Goal: Transaction & Acquisition: Book appointment/travel/reservation

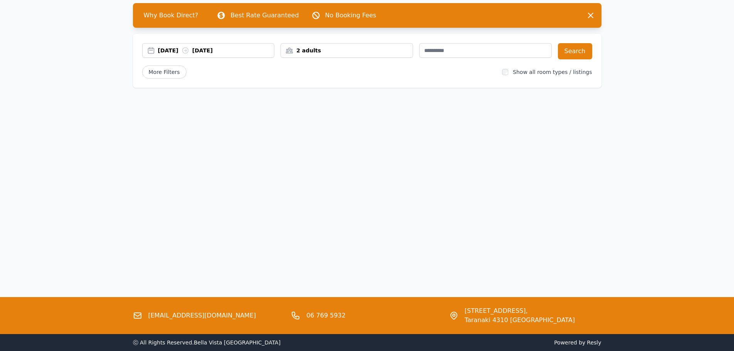
click at [611, 143] on div "Open main menu Rooms & Rates About Us Why Book Direct? Best Rate Guaranteed No …" at bounding box center [367, 138] width 734 height 351
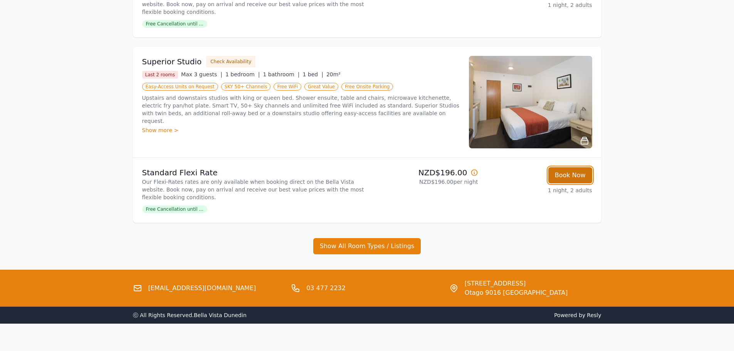
click at [580, 181] on button "Book Now" at bounding box center [570, 175] width 44 height 16
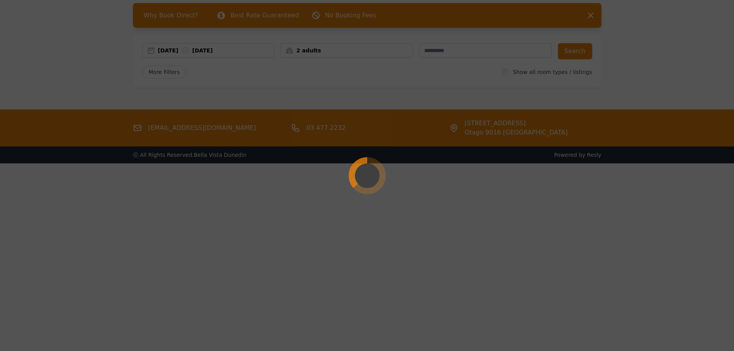
select select "**"
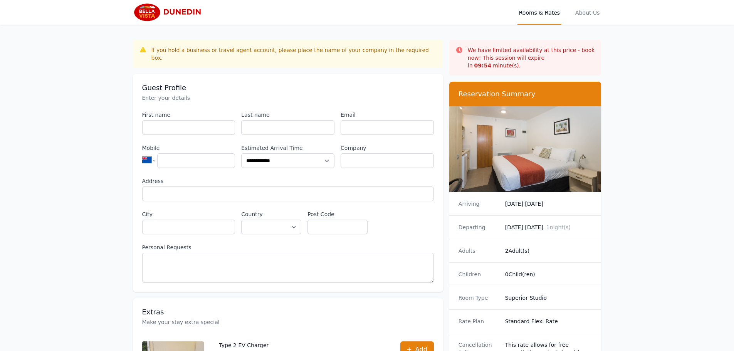
scroll to position [37, 0]
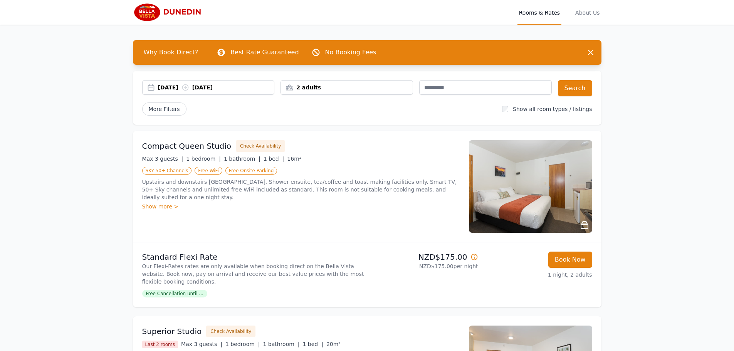
click at [199, 82] on div "30 Sep 2025 01 Oct 2025" at bounding box center [208, 87] width 133 height 15
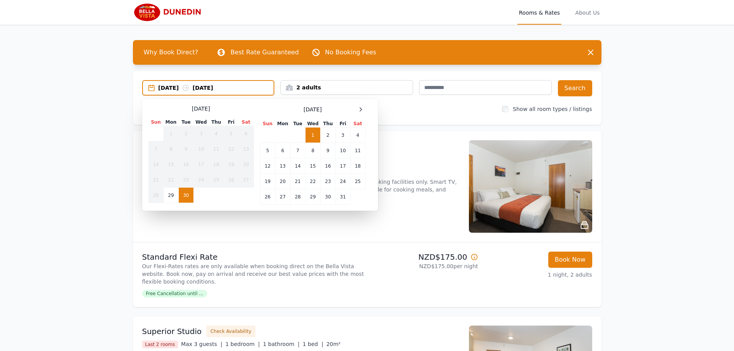
click at [331, 82] on div "2 adults" at bounding box center [347, 87] width 133 height 15
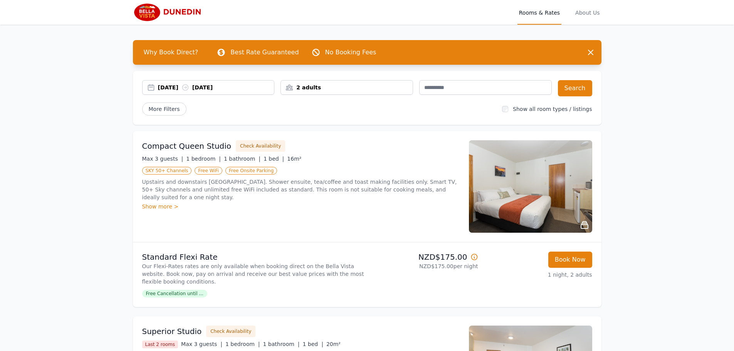
click at [331, 82] on div "2 adults" at bounding box center [347, 87] width 133 height 15
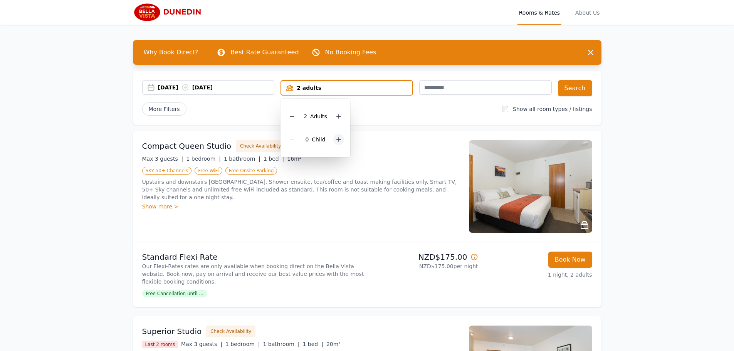
click at [337, 141] on icon at bounding box center [339, 139] width 6 height 6
click at [583, 88] on button "Search" at bounding box center [575, 88] width 34 height 16
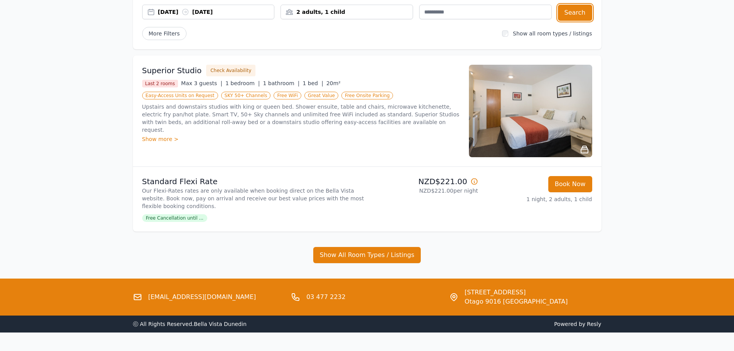
scroll to position [76, 0]
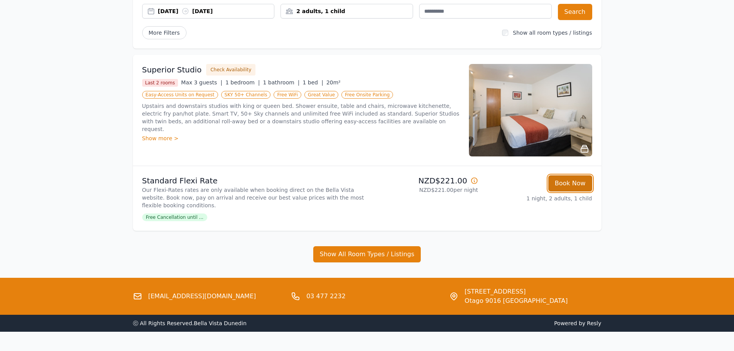
click at [569, 182] on button "Book Now" at bounding box center [570, 183] width 44 height 16
select select "**"
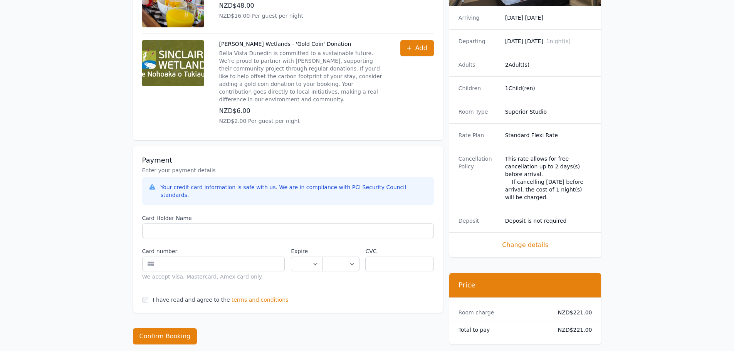
click at [247, 296] on span "terms and conditions" at bounding box center [260, 300] width 57 height 8
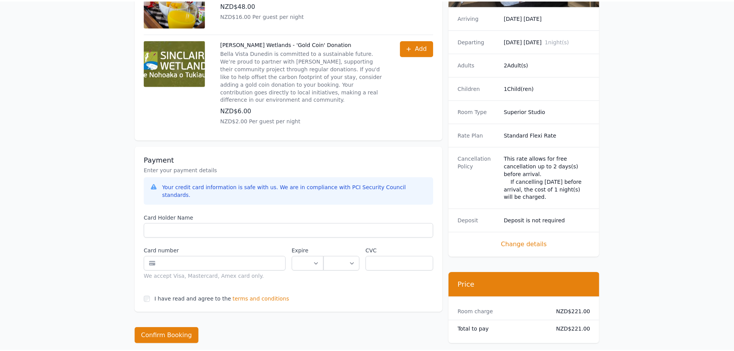
scroll to position [420, 0]
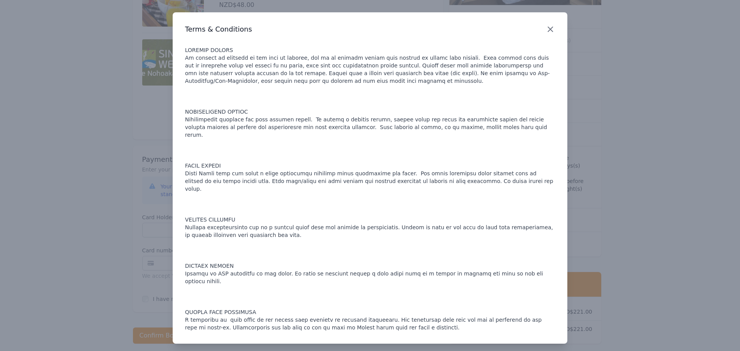
click at [550, 30] on icon "button" at bounding box center [550, 29] width 5 height 5
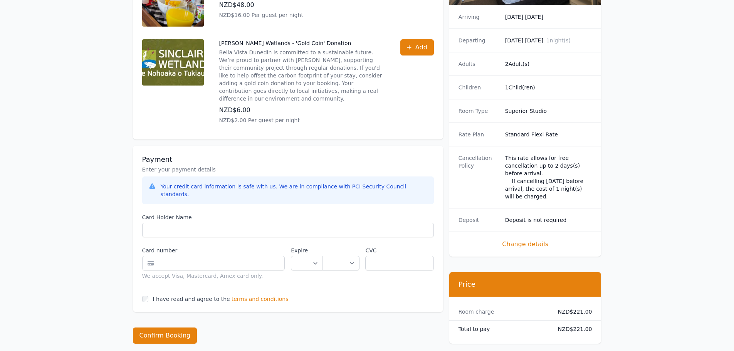
scroll to position [0, 0]
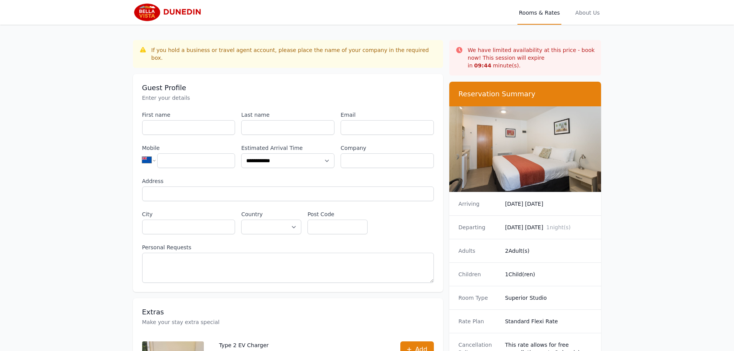
scroll to position [76, 0]
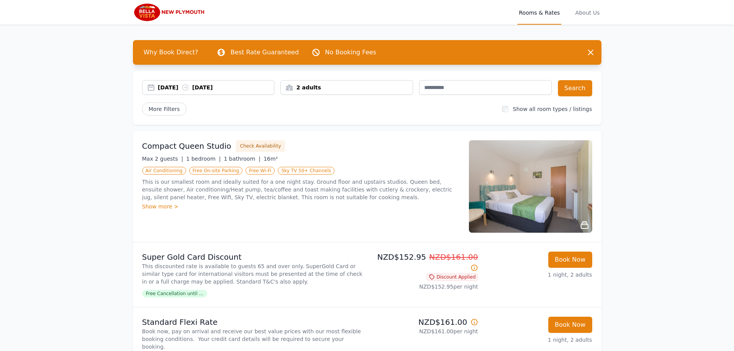
click at [372, 83] on div "2 adults" at bounding box center [347, 87] width 133 height 15
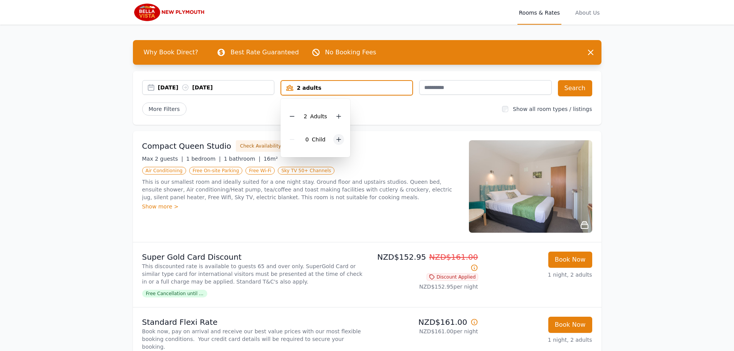
click at [333, 138] on div at bounding box center [338, 139] width 11 height 11
click at [572, 94] on button "Search" at bounding box center [575, 88] width 34 height 16
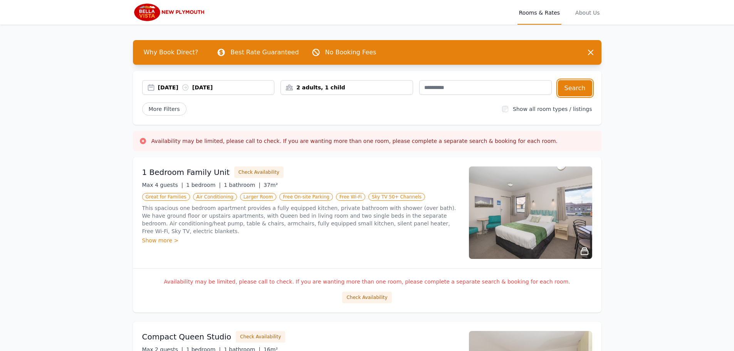
click at [350, 80] on div "2 adults, 1 child" at bounding box center [347, 87] width 133 height 15
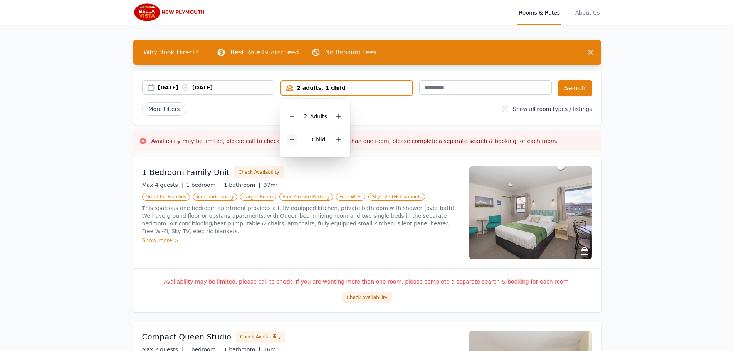
click at [292, 139] on icon at bounding box center [292, 139] width 6 height 6
click at [237, 82] on div "30 Sep 2025 01 Oct 2025" at bounding box center [208, 87] width 133 height 15
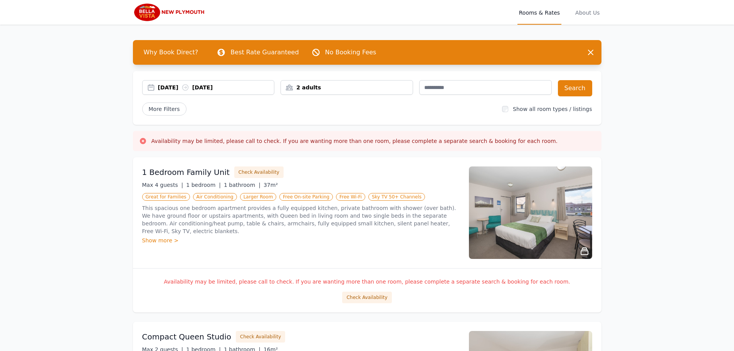
click at [241, 80] on div "30 Sep 2025 01 Oct 2025 2 adults Search More Filters Show all room types / list…" at bounding box center [367, 98] width 469 height 54
click at [242, 86] on div "30 Sep 2025 01 Oct 2025" at bounding box center [216, 88] width 116 height 8
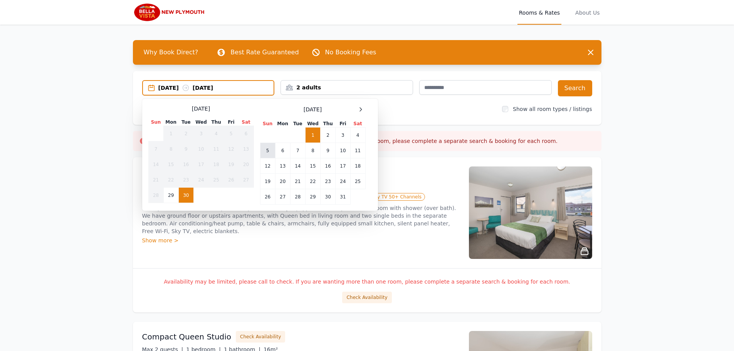
click at [266, 150] on td "5" at bounding box center [267, 150] width 15 height 15
click at [284, 150] on td "6" at bounding box center [282, 150] width 15 height 15
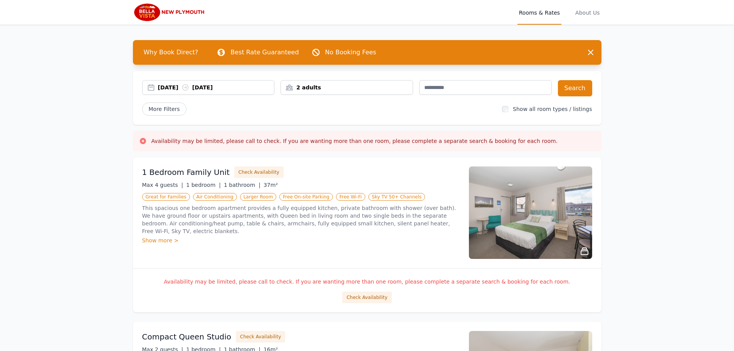
click at [390, 93] on div "2 adults" at bounding box center [347, 87] width 133 height 15
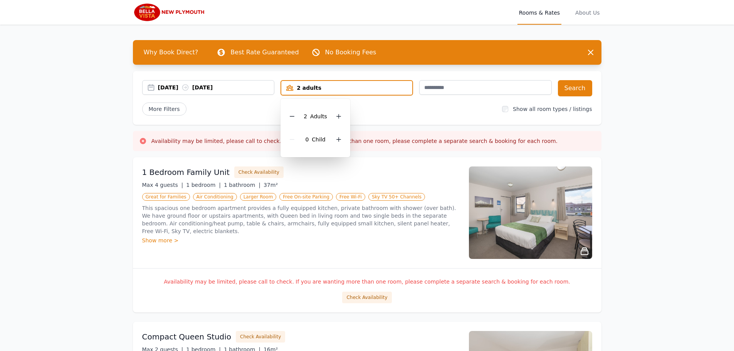
click at [332, 140] on div "0 Child" at bounding box center [315, 139] width 57 height 23
click at [337, 138] on icon at bounding box center [339, 139] width 6 height 6
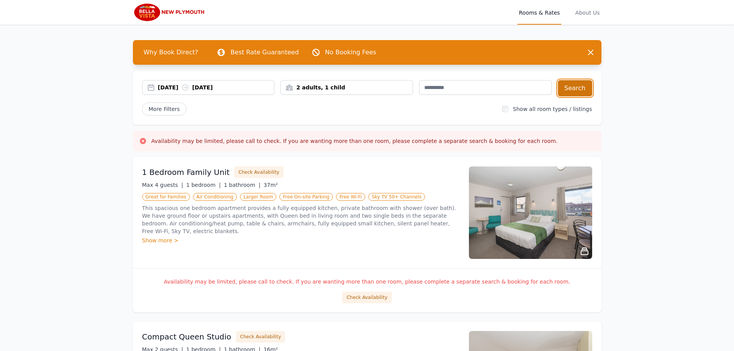
click at [580, 86] on button "Search" at bounding box center [575, 88] width 34 height 16
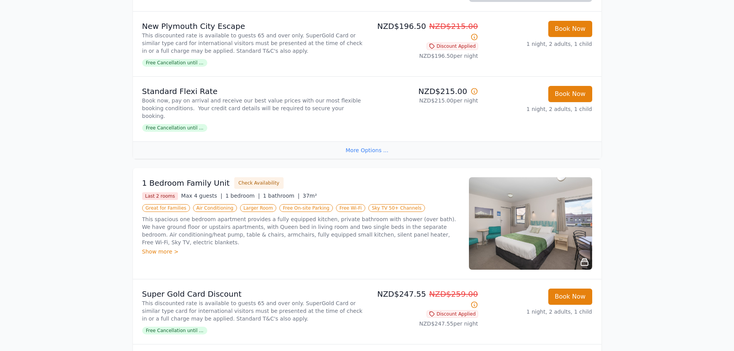
scroll to position [231, 0]
click at [583, 288] on button "Book Now" at bounding box center [570, 296] width 44 height 16
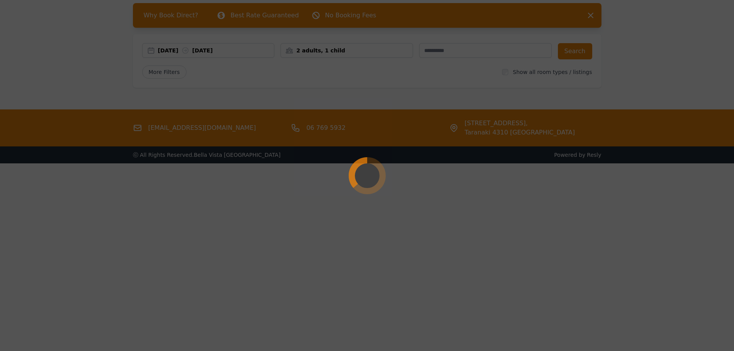
scroll to position [37, 0]
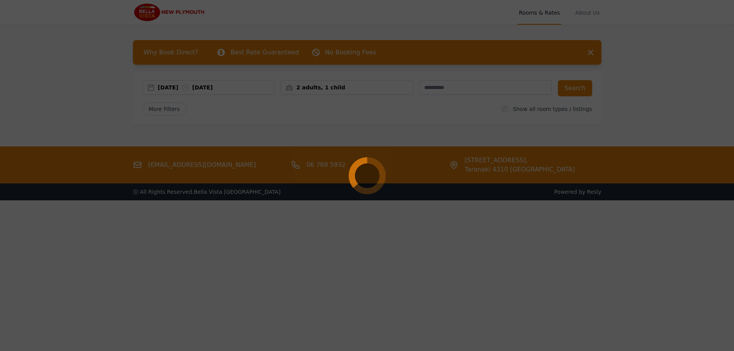
select select "**"
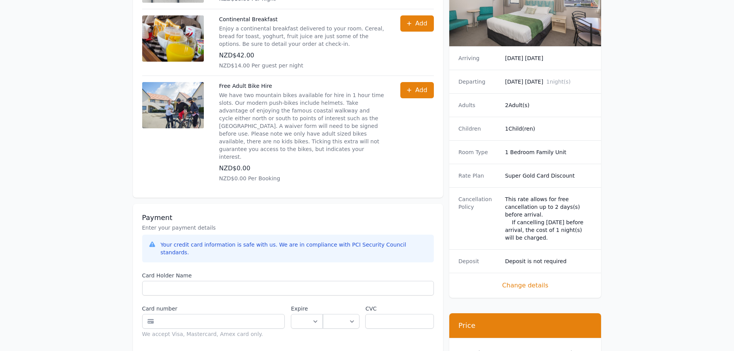
scroll to position [385, 0]
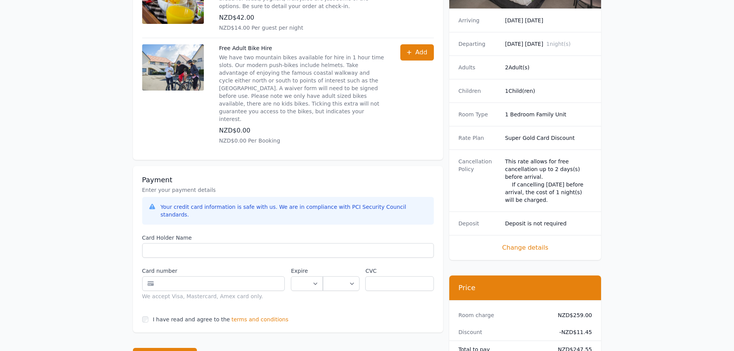
click at [272, 316] on span "terms and conditions" at bounding box center [260, 320] width 57 height 8
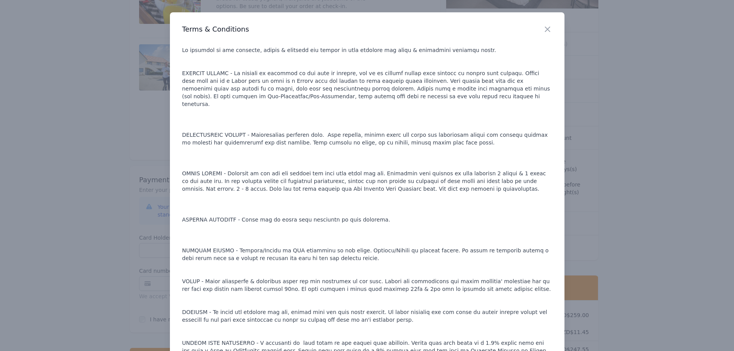
scroll to position [423, 0]
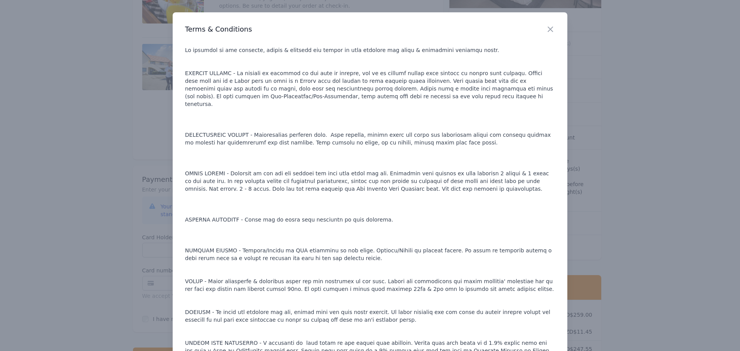
click at [552, 26] on div "Close" at bounding box center [557, 24] width 22 height 24
click at [551, 27] on icon "button" at bounding box center [550, 29] width 9 height 9
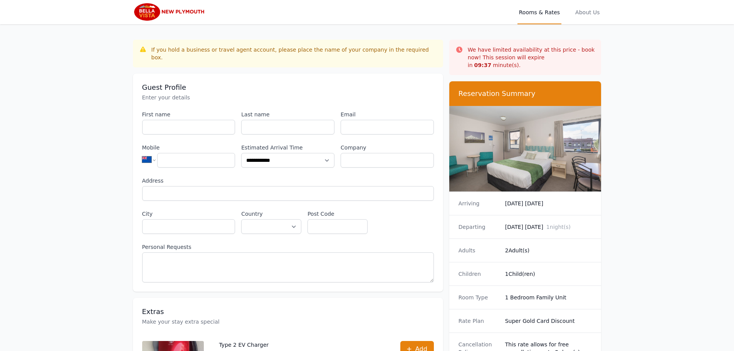
scroll to position [0, 0]
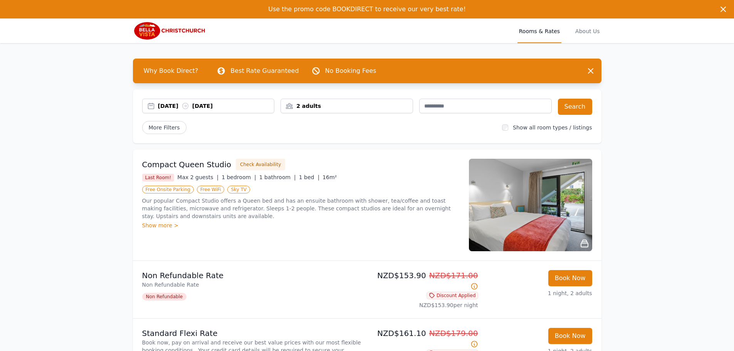
click at [338, 99] on div "2 adults" at bounding box center [347, 106] width 133 height 15
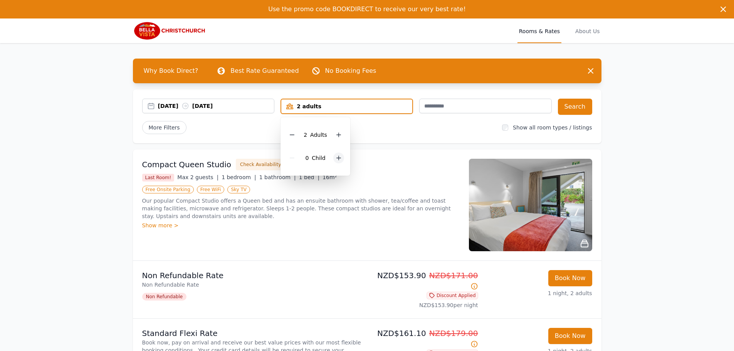
click at [340, 157] on icon at bounding box center [339, 158] width 6 height 6
click at [579, 111] on button "Search" at bounding box center [575, 107] width 34 height 16
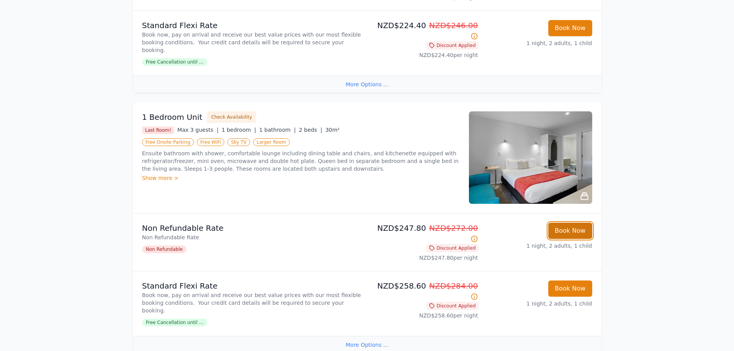
click at [581, 223] on button "Book Now" at bounding box center [570, 231] width 44 height 16
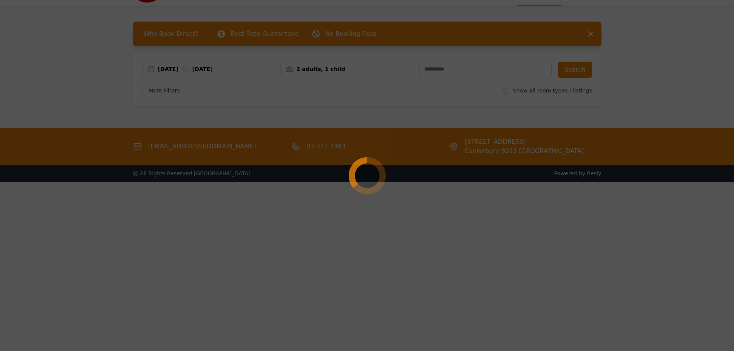
select select "**"
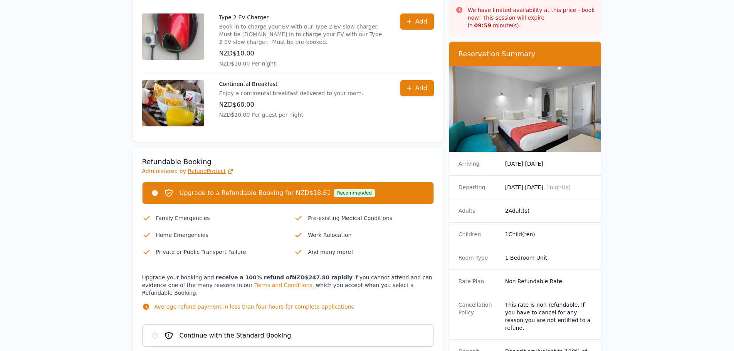
scroll to position [347, 0]
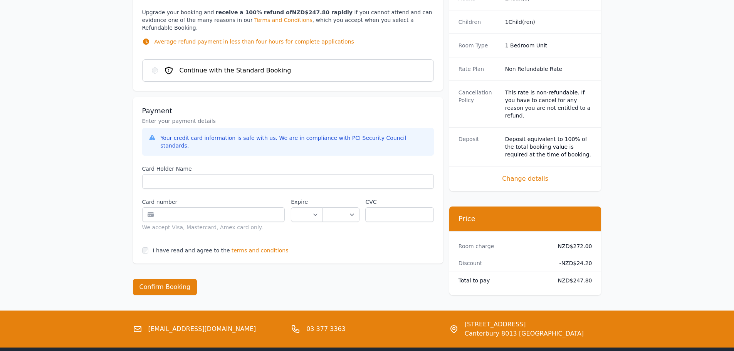
click at [262, 247] on span "terms and conditions" at bounding box center [260, 251] width 57 height 8
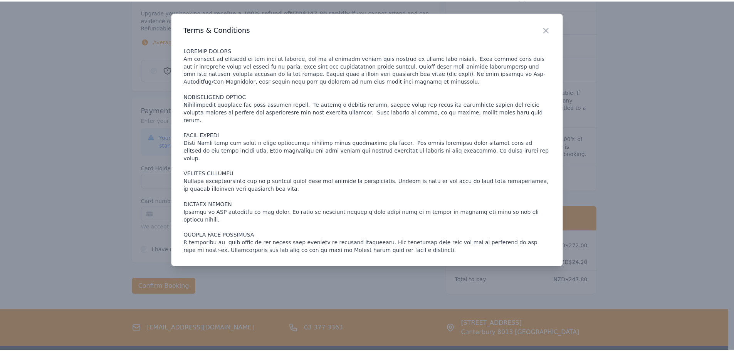
scroll to position [612, 0]
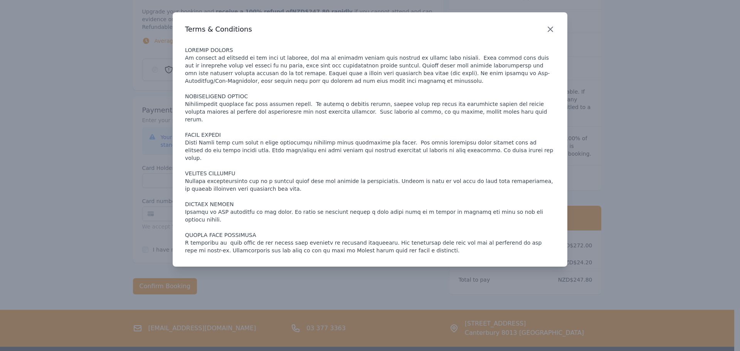
click at [550, 33] on icon "button" at bounding box center [550, 29] width 9 height 9
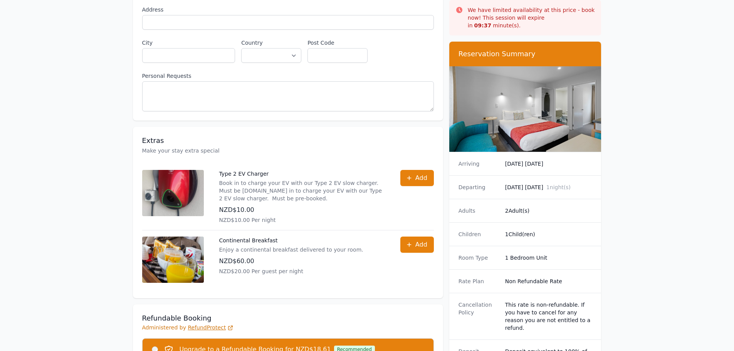
scroll to position [37, 0]
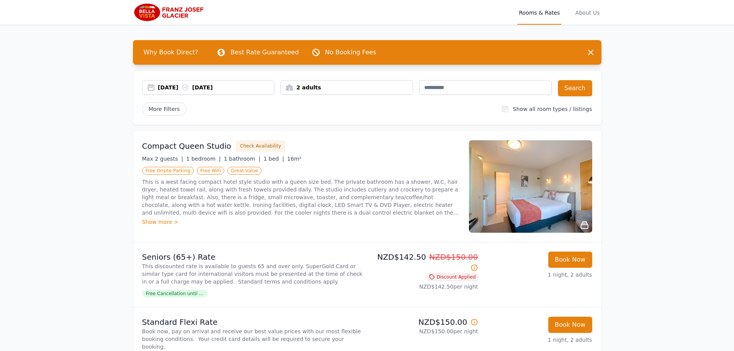
click at [340, 82] on div "2 adults" at bounding box center [347, 87] width 133 height 15
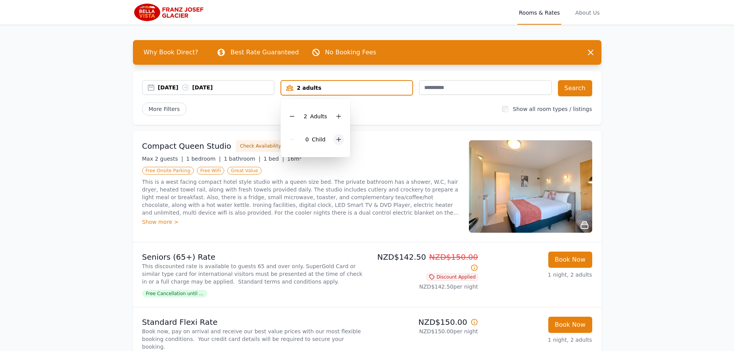
click at [334, 141] on div at bounding box center [338, 139] width 11 height 11
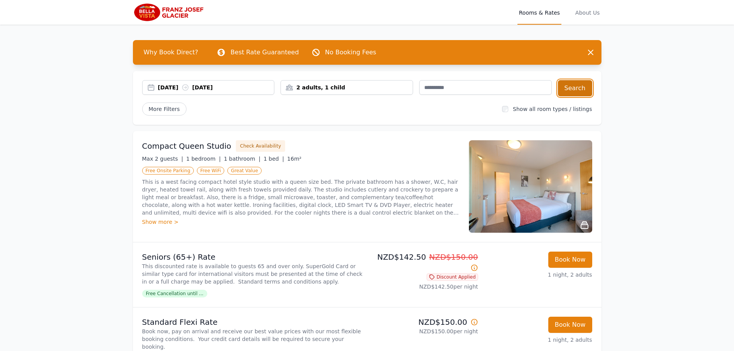
click at [581, 88] on button "Search" at bounding box center [575, 88] width 34 height 16
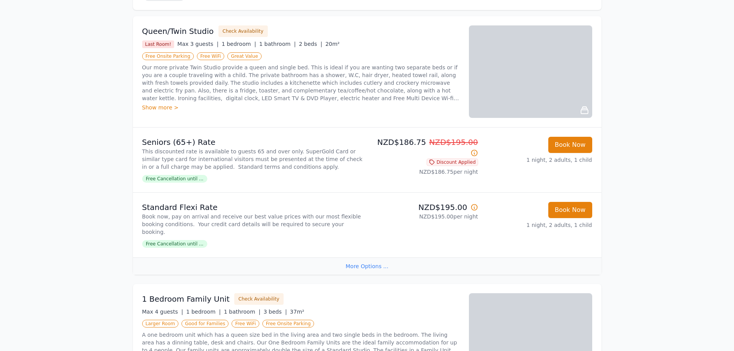
scroll to position [115, 0]
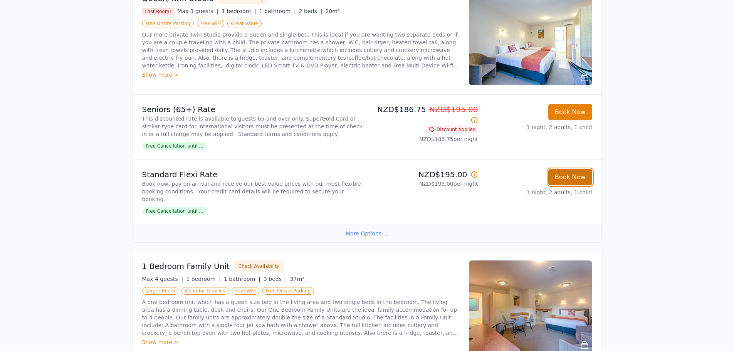
click at [570, 178] on button "Book Now" at bounding box center [570, 177] width 44 height 16
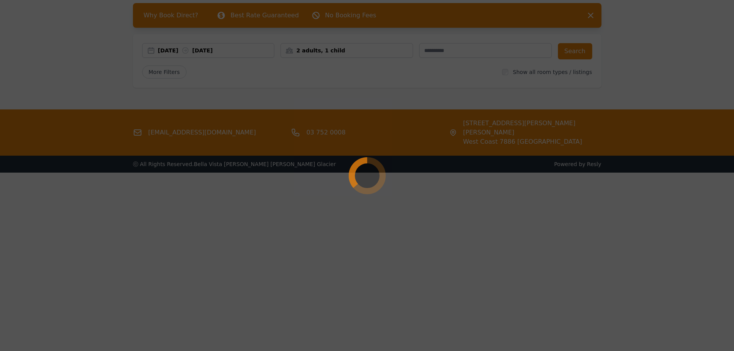
select select "**"
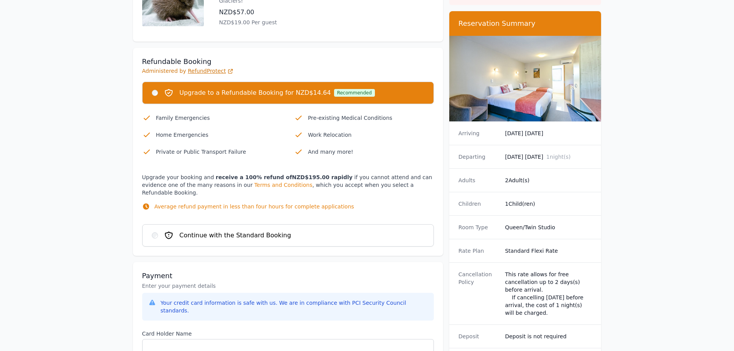
scroll to position [539, 0]
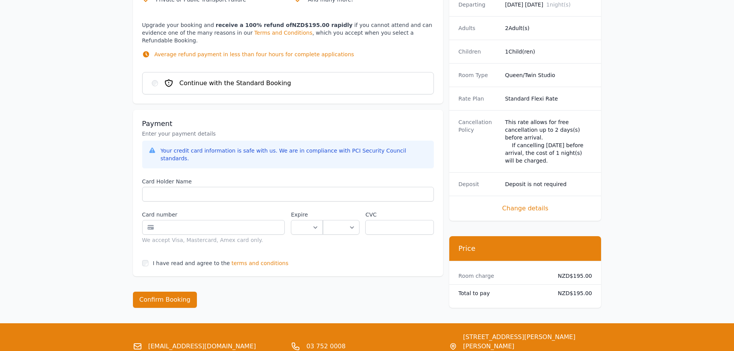
click at [259, 259] on span "terms and conditions" at bounding box center [260, 263] width 57 height 8
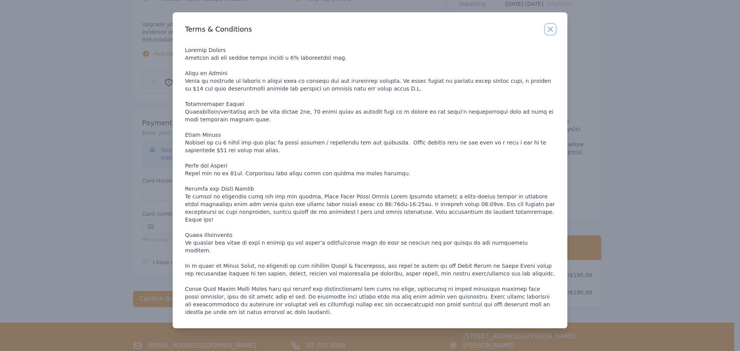
drag, startPoint x: 552, startPoint y: 28, endPoint x: 538, endPoint y: 41, distance: 19.1
click at [552, 28] on icon "button" at bounding box center [550, 29] width 5 height 5
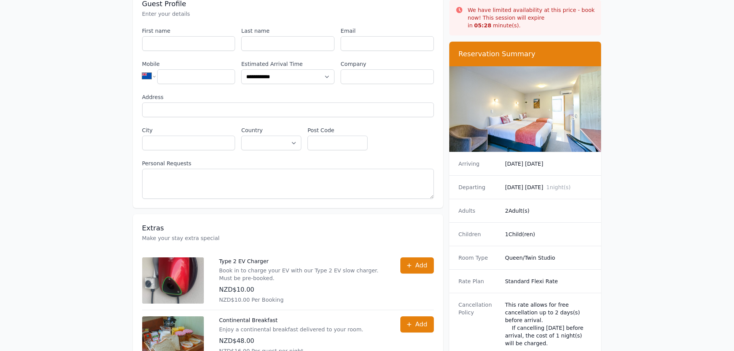
scroll to position [0, 0]
